Goal: Contribute content: Add original content to the website for others to see

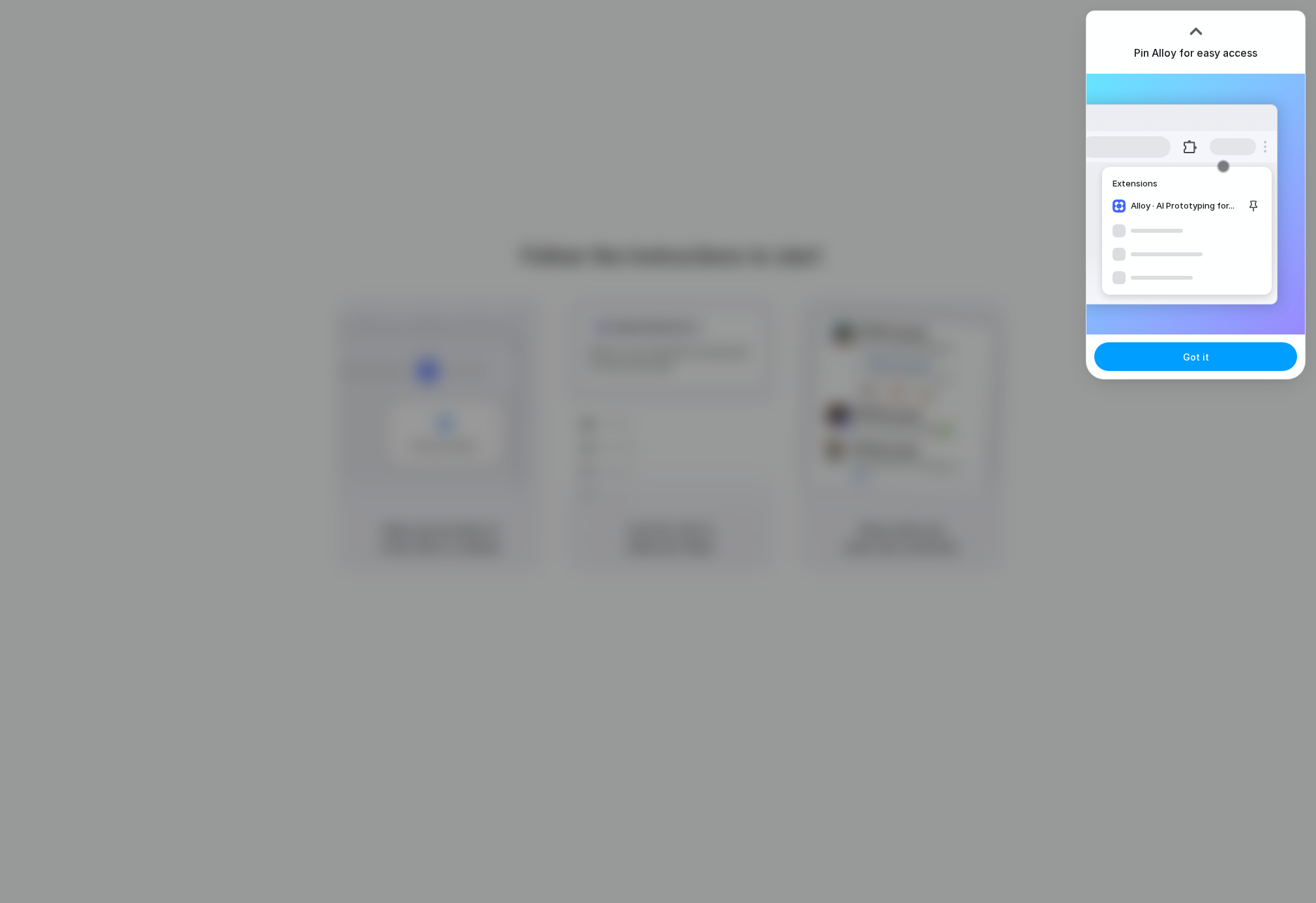
click at [1169, 360] on button "Got it" at bounding box center [1196, 356] width 203 height 29
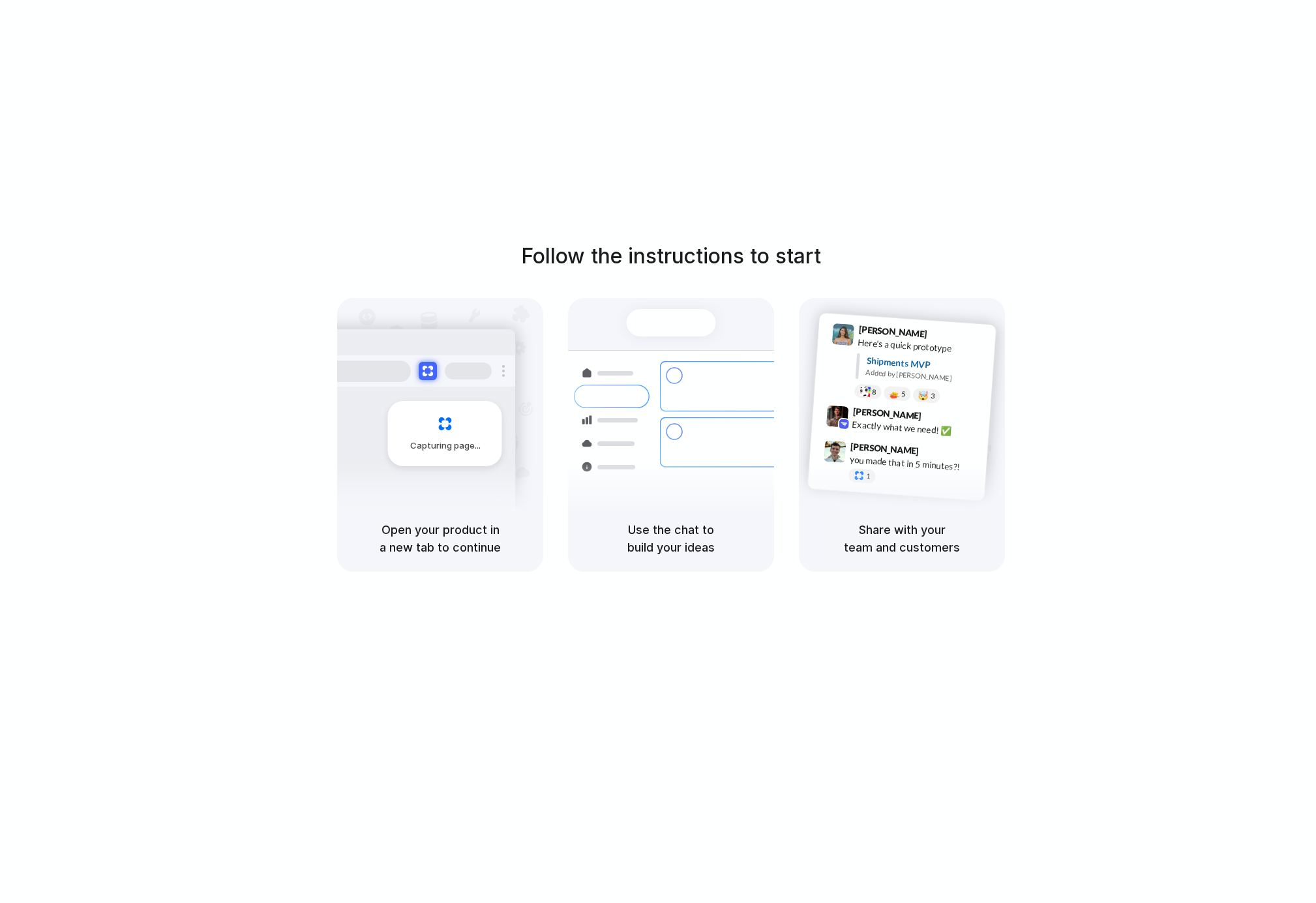
drag, startPoint x: 421, startPoint y: 523, endPoint x: 460, endPoint y: 525, distance: 39.1
click at [460, 525] on h5 "Open your product in a new tab to continue" at bounding box center [441, 539] width 175 height 35
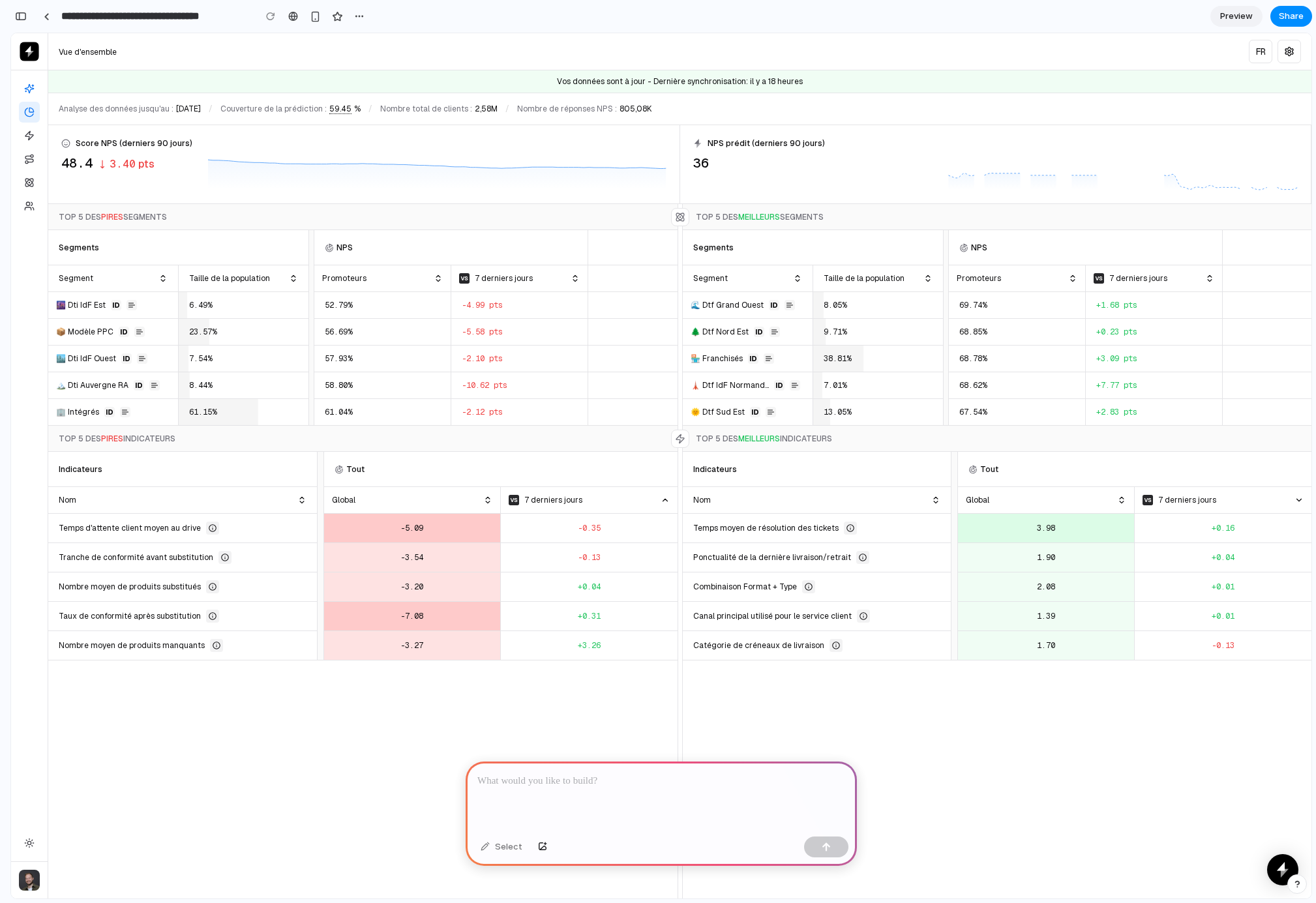
click at [557, 779] on p at bounding box center [660, 782] width 367 height 16
click at [498, 736] on div "Indicateurs Tout Nom Global 7 derniers jours Temps d'attente client moyen au dr…" at bounding box center [363, 838] width 629 height 774
click at [556, 793] on div at bounding box center [661, 797] width 391 height 70
drag, startPoint x: 537, startPoint y: 749, endPoint x: 552, endPoint y: 806, distance: 58.9
click at [537, 749] on div "Indicateurs Tout Nom Global 7 derniers jours Temps d'attente client moyen au dr…" at bounding box center [363, 838] width 629 height 774
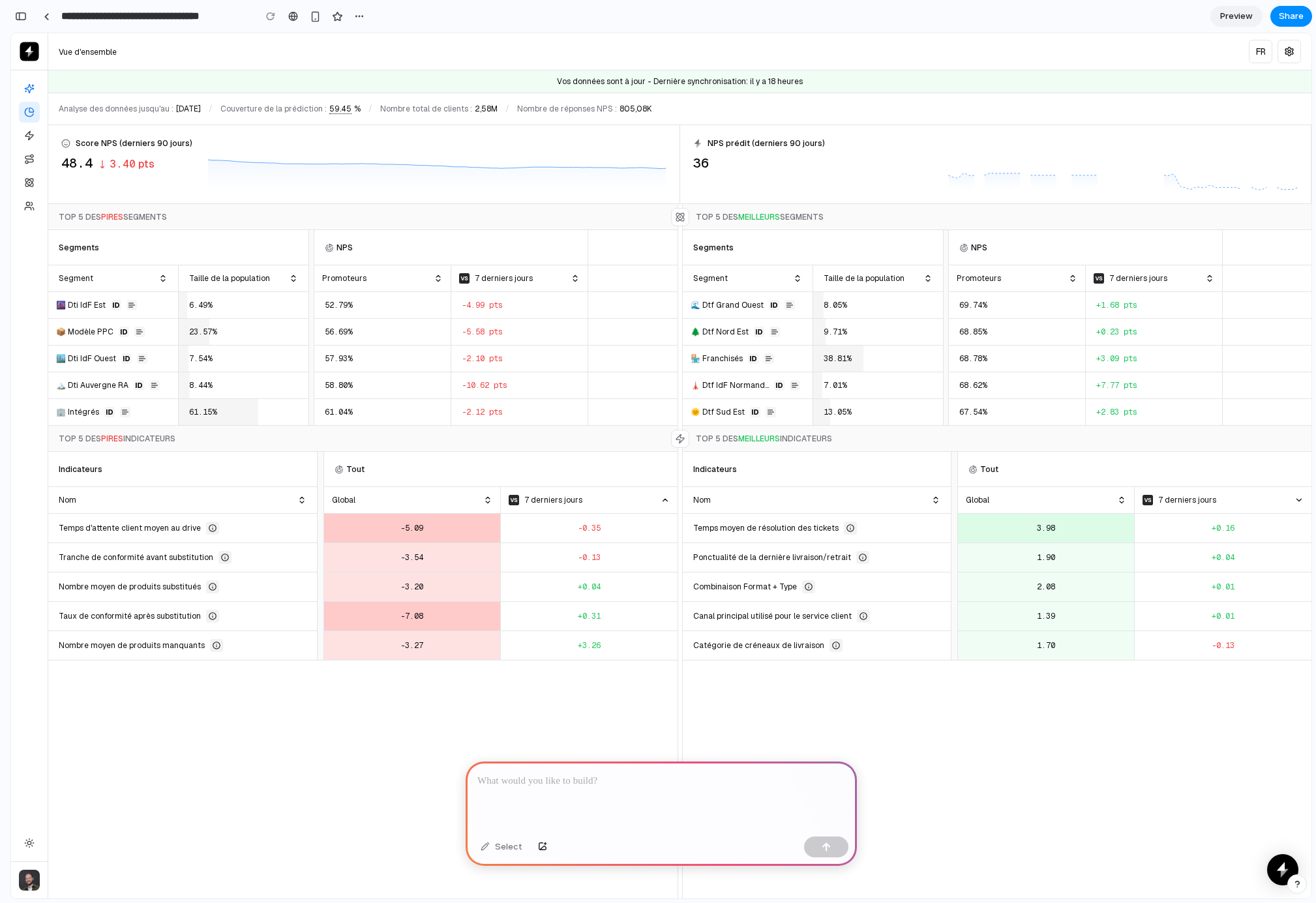
click at [542, 779] on p at bounding box center [660, 782] width 367 height 16
click at [543, 747] on div "Indicateurs Tout Nom Global 7 derniers jours Temps d'attente client moyen au dr…" at bounding box center [363, 838] width 629 height 774
click at [545, 783] on p at bounding box center [660, 782] width 367 height 16
click at [547, 739] on div "Indicateurs Tout Nom Global 7 derniers jours Temps d'attente client moyen au dr…" at bounding box center [363, 838] width 629 height 774
click at [545, 786] on div at bounding box center [661, 797] width 391 height 70
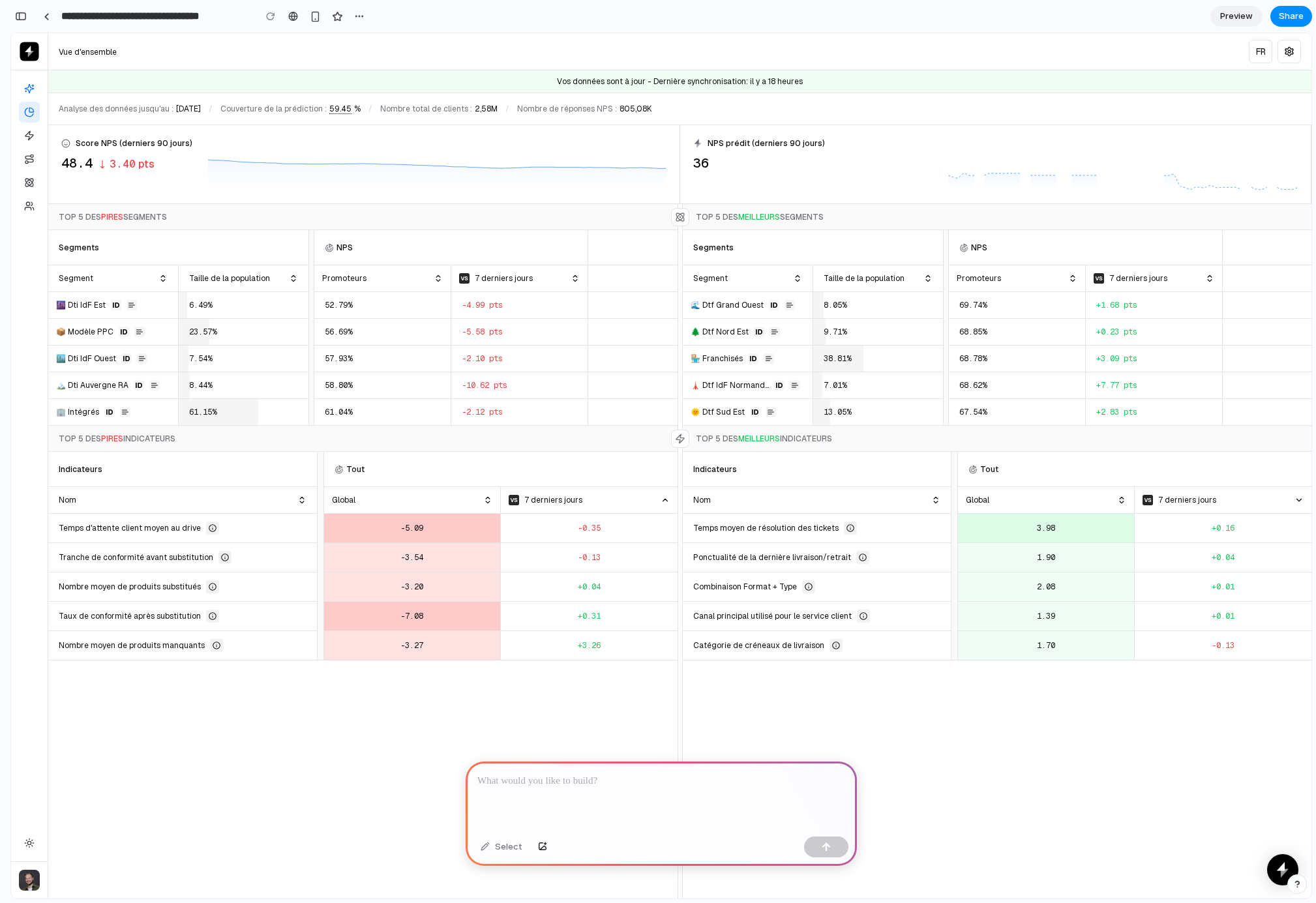
click at [548, 738] on div "Indicateurs Tout Nom Global 7 derniers jours Temps d'attente client moyen au dr…" at bounding box center [363, 838] width 629 height 774
drag, startPoint x: 543, startPoint y: 781, endPoint x: 547, endPoint y: 755, distance: 26.3
click at [543, 781] on p at bounding box center [660, 782] width 367 height 16
click at [549, 740] on div "Indicateurs Tout Nom Global 7 derniers jours Temps d'attente client moyen au dr…" at bounding box center [363, 838] width 629 height 774
drag, startPoint x: 543, startPoint y: 778, endPoint x: 544, endPoint y: 763, distance: 15.0
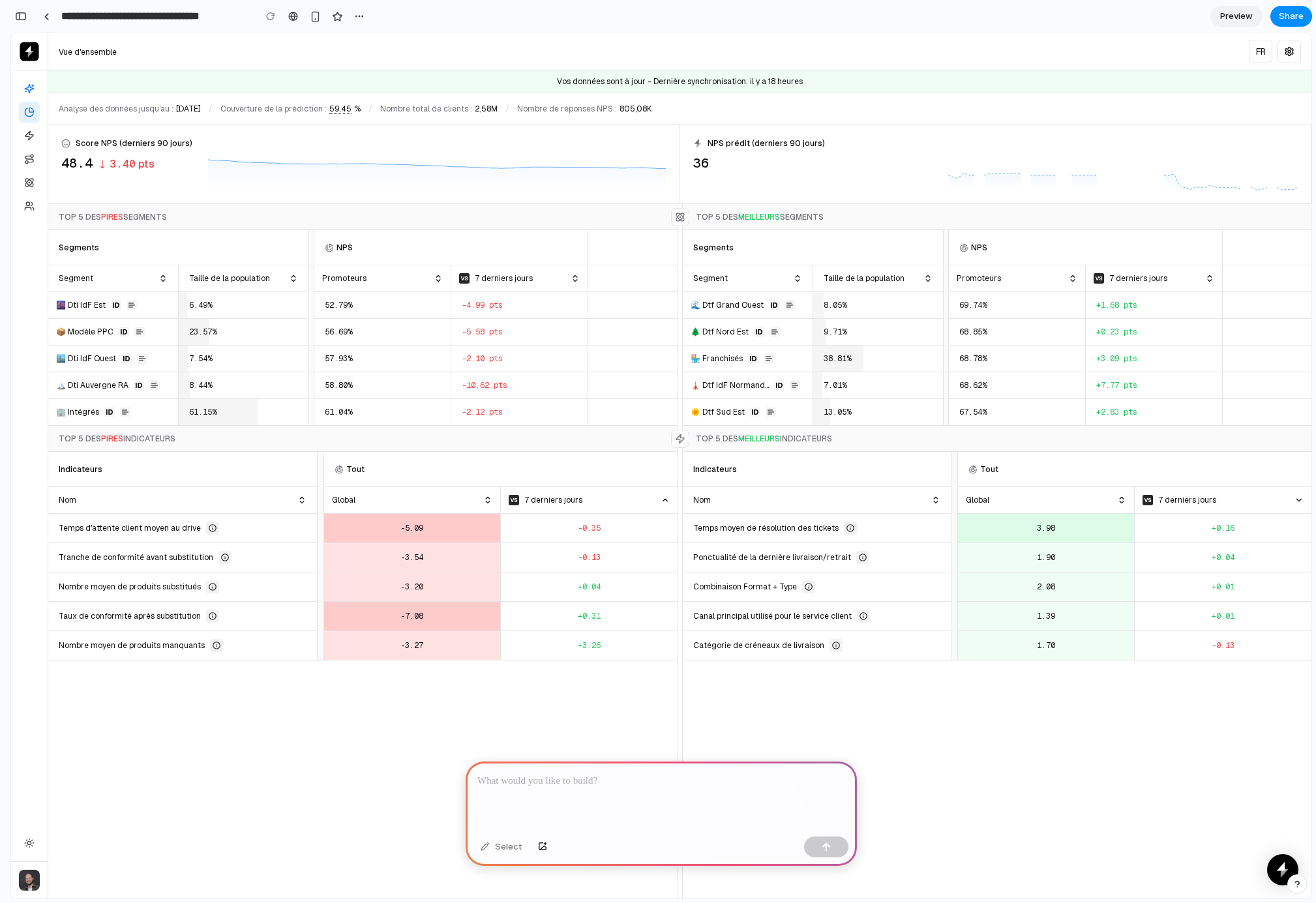
click at [543, 777] on p at bounding box center [660, 782] width 367 height 16
drag, startPoint x: 554, startPoint y: 736, endPoint x: 552, endPoint y: 742, distance: 6.3
click at [554, 736] on div "Indicateurs Tout Nom Global 7 derniers jours Temps d'attente client moyen au dr…" at bounding box center [363, 838] width 629 height 774
drag, startPoint x: 543, startPoint y: 773, endPoint x: 544, endPoint y: 759, distance: 14.0
click at [543, 774] on p at bounding box center [660, 782] width 367 height 16
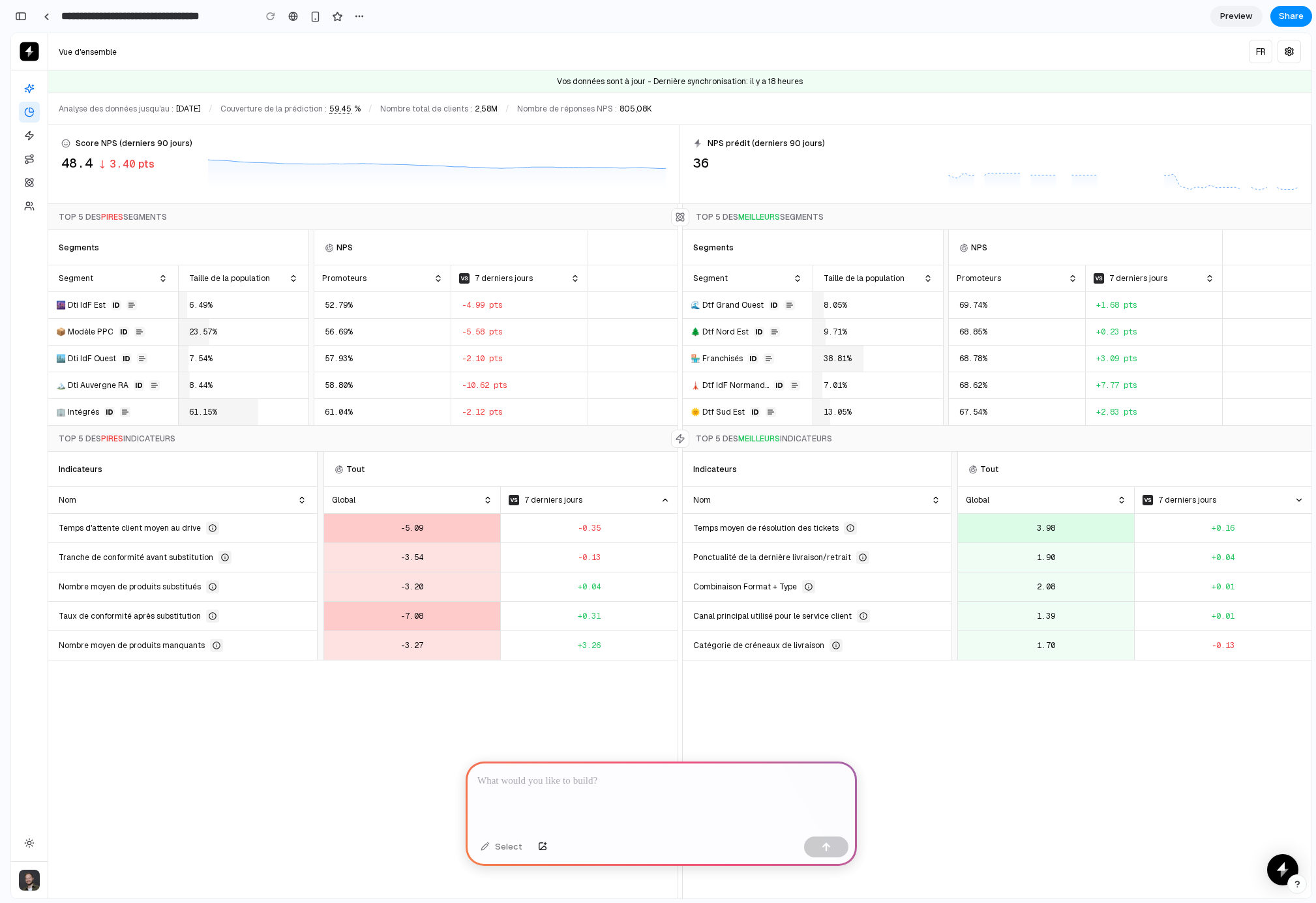
click at [554, 734] on div "Indicateurs Tout Nom Global 7 derniers jours Temps d'attente client moyen au dr…" at bounding box center [363, 838] width 629 height 774
click at [540, 786] on div at bounding box center [661, 797] width 391 height 70
click at [548, 733] on div "Indicateurs Tout Nom Global 7 derniers jours Temps d'attente client moyen au dr…" at bounding box center [363, 838] width 629 height 774
drag, startPoint x: 543, startPoint y: 781, endPoint x: 548, endPoint y: 769, distance: 13.0
click at [543, 781] on p at bounding box center [660, 782] width 367 height 16
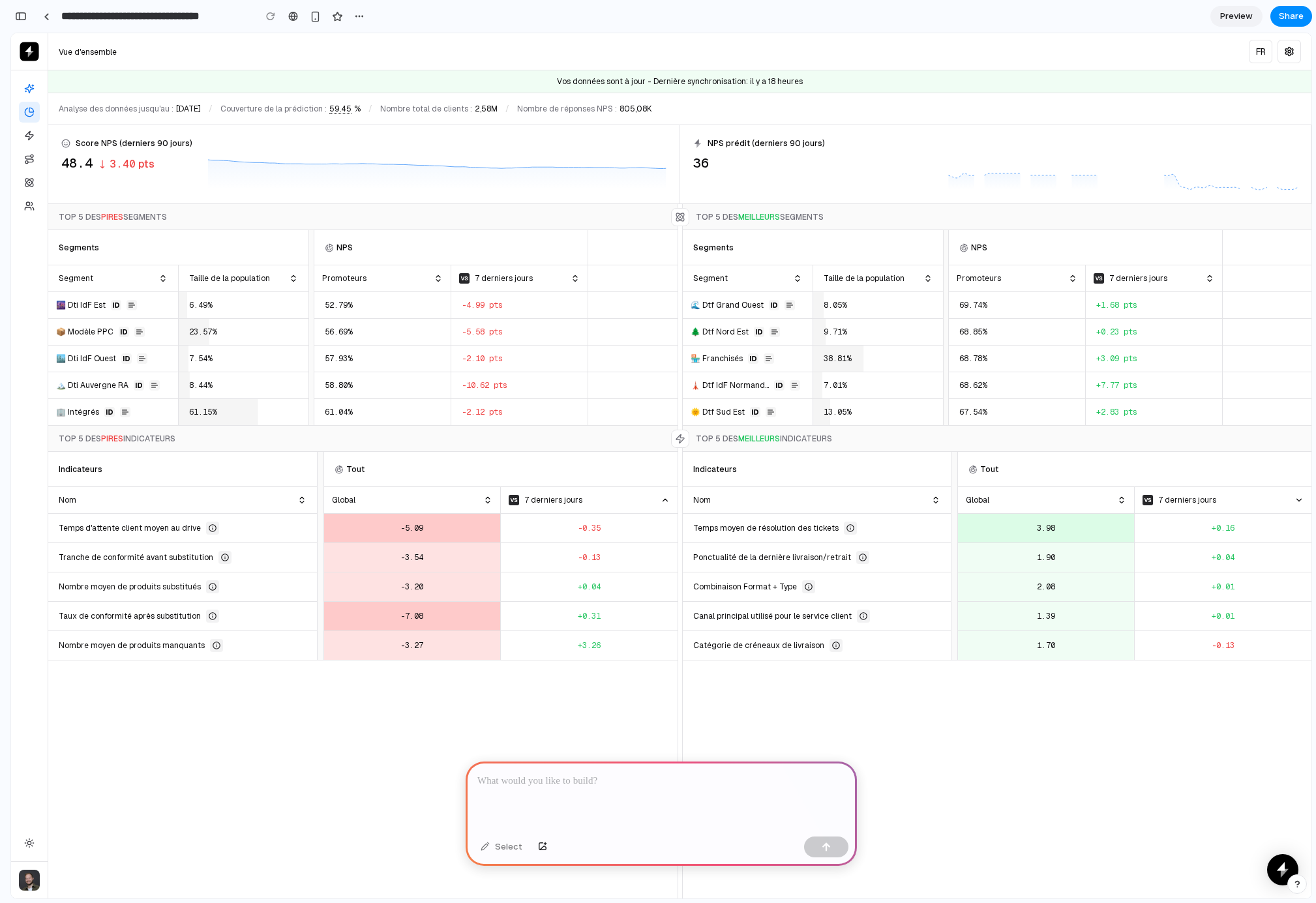
drag, startPoint x: 553, startPoint y: 735, endPoint x: 551, endPoint y: 743, distance: 8.2
click at [553, 735] on div "Indicateurs Tout Nom Global 7 derniers jours Temps d'attente client moyen au dr…" at bounding box center [363, 838] width 629 height 774
click at [544, 774] on p at bounding box center [660, 782] width 367 height 16
drag, startPoint x: 556, startPoint y: 732, endPoint x: 551, endPoint y: 748, distance: 16.8
click at [556, 733] on div "Indicateurs Tout Nom Global 7 derniers jours Temps d'attente client moyen au dr…" at bounding box center [363, 838] width 629 height 774
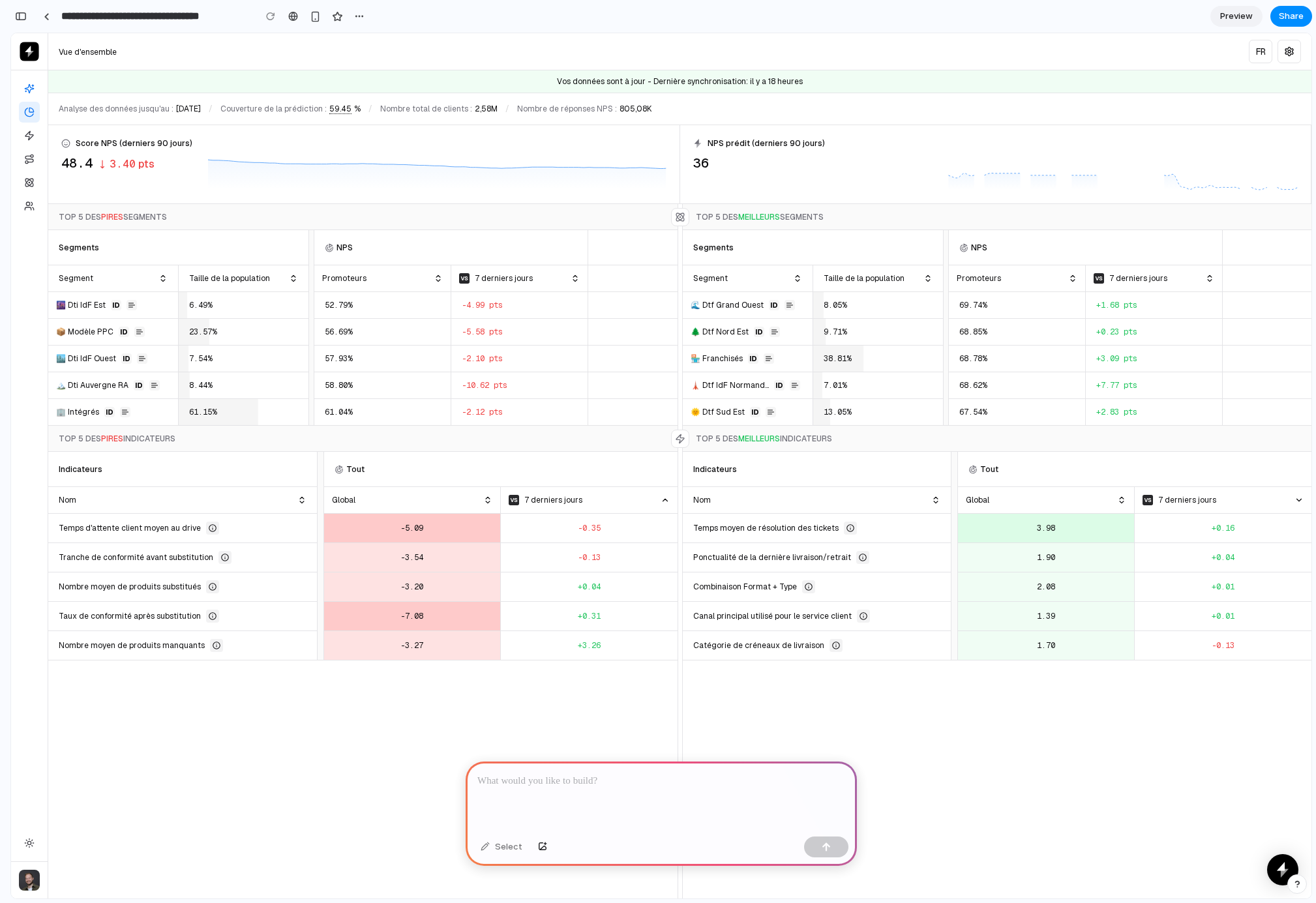
click at [547, 774] on p at bounding box center [660, 782] width 367 height 16
drag, startPoint x: 557, startPoint y: 728, endPoint x: 556, endPoint y: 735, distance: 7.1
click at [557, 728] on div "Indicateurs Tout Nom Global 7 derniers jours Temps d'attente client moyen au dr…" at bounding box center [363, 838] width 629 height 774
click at [549, 781] on p at bounding box center [660, 782] width 367 height 16
click at [558, 783] on div at bounding box center [661, 797] width 391 height 70
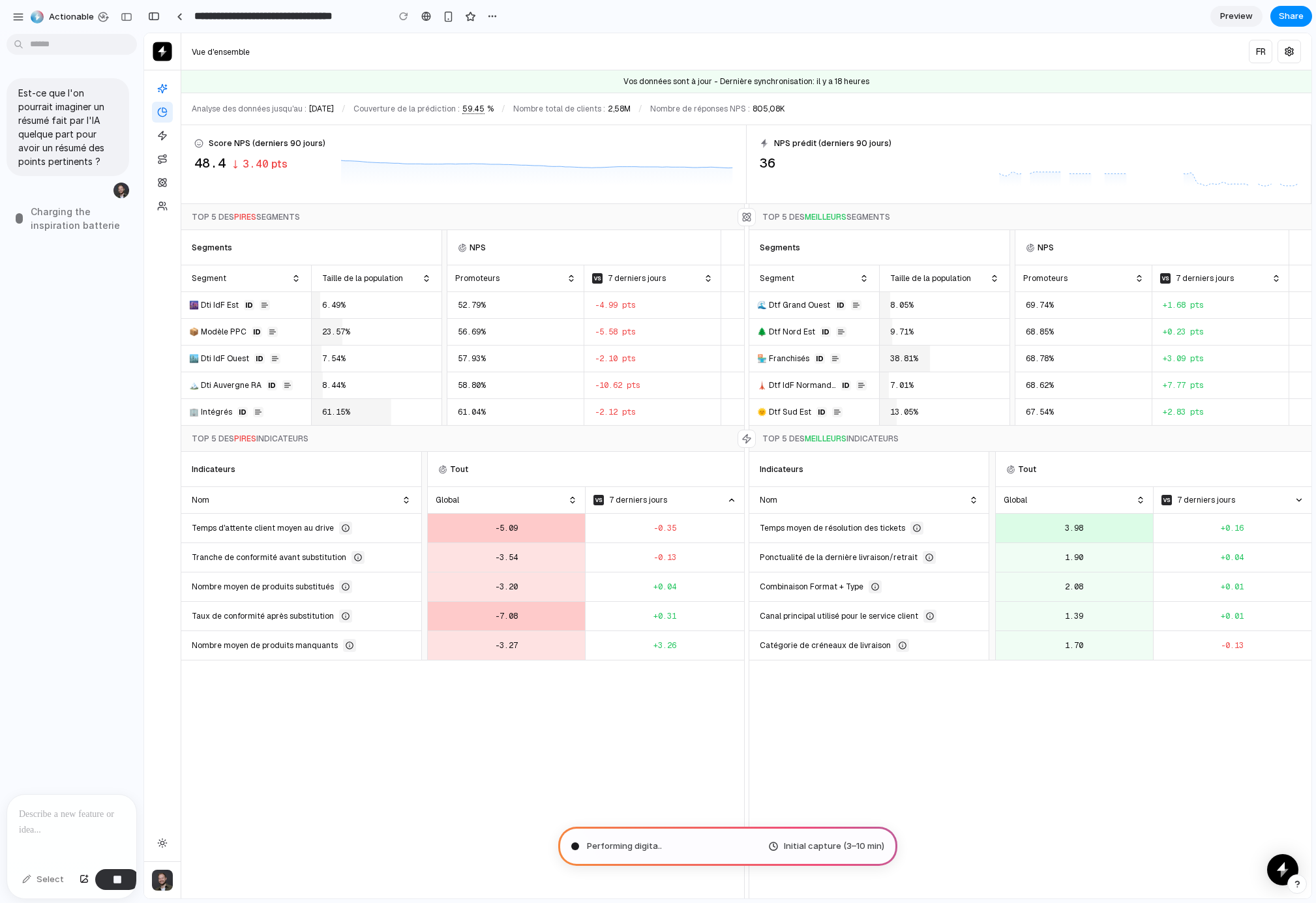
type input "**********"
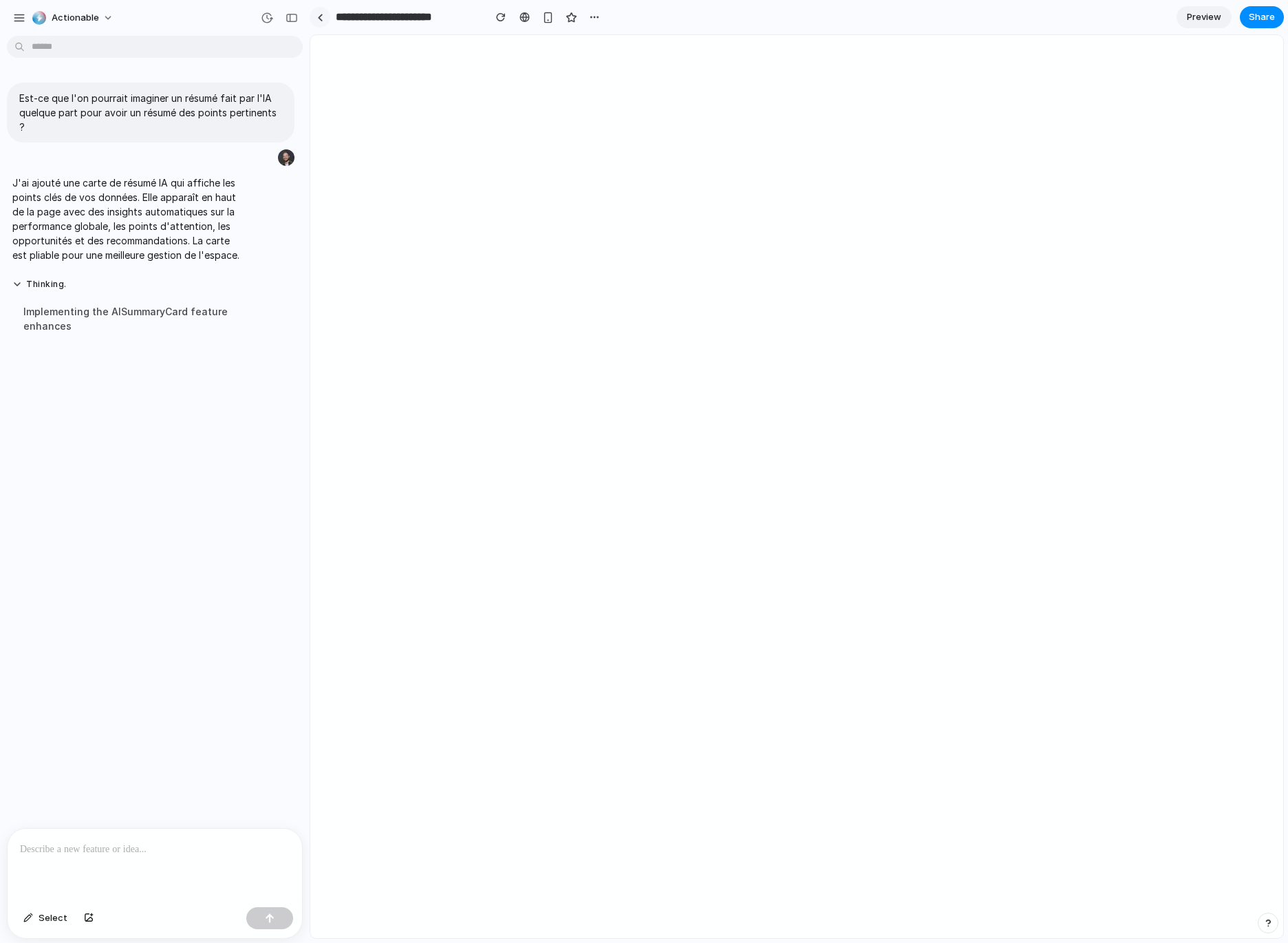
click at [317, 21] on div at bounding box center [320, 17] width 6 height 8
